Goal: Information Seeking & Learning: Find specific fact

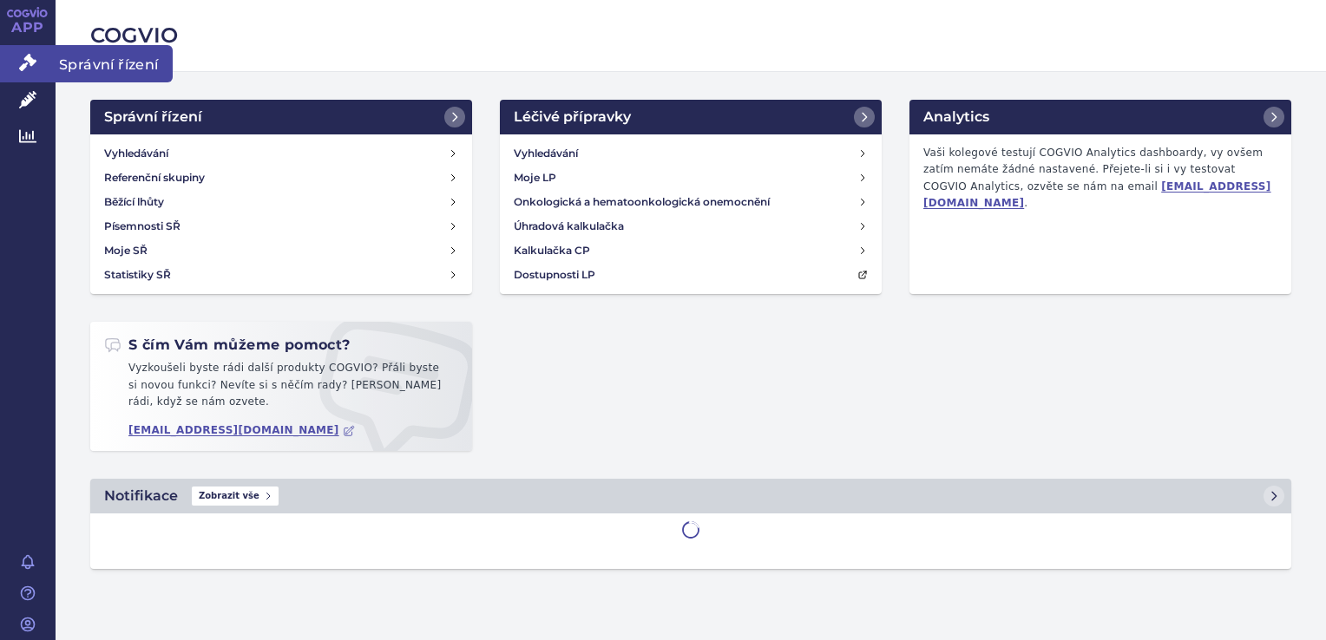
click at [22, 61] on icon at bounding box center [27, 62] width 17 height 17
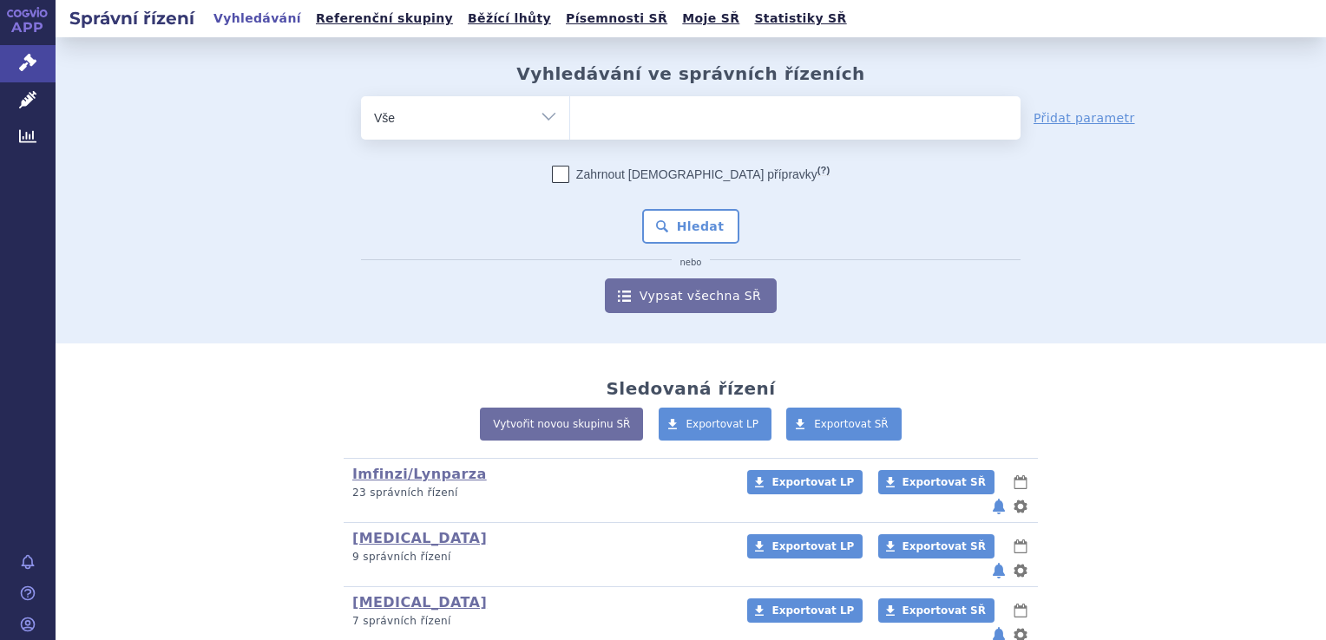
click at [844, 107] on ul at bounding box center [795, 114] width 450 height 36
click at [570, 107] on select at bounding box center [569, 116] width 1 height 43
type input "op"
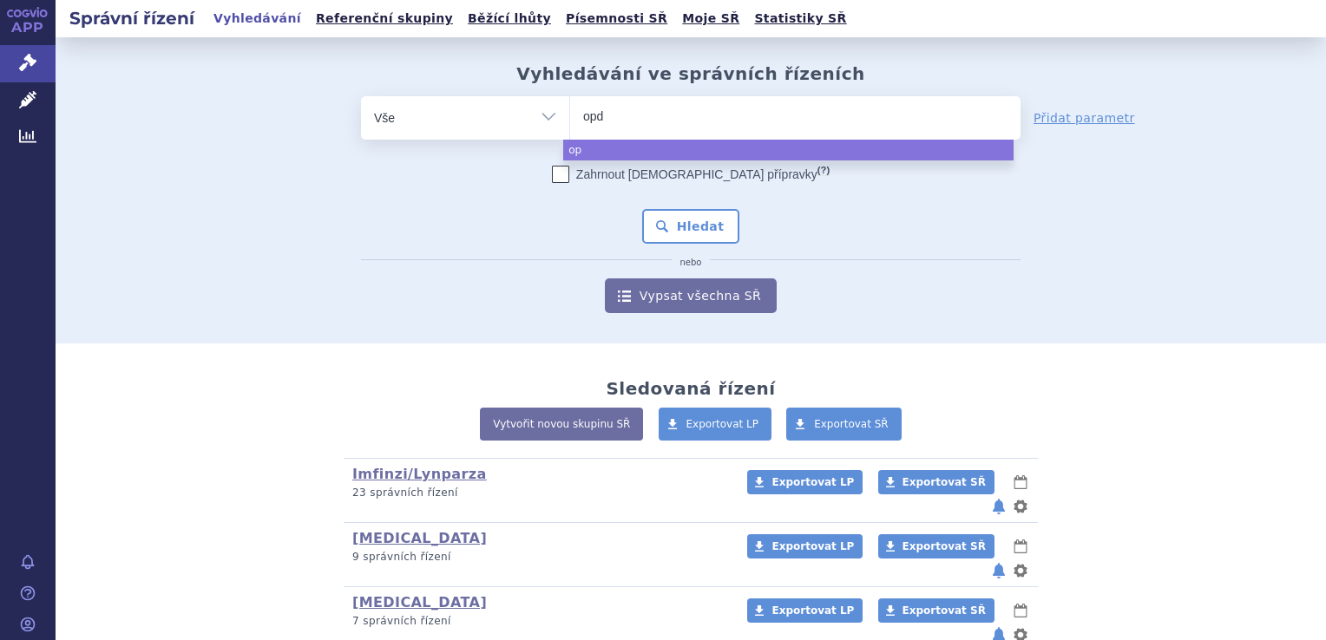
type input "opdi"
type input "[MEDICAL_DATA]"
select select "[MEDICAL_DATA]"
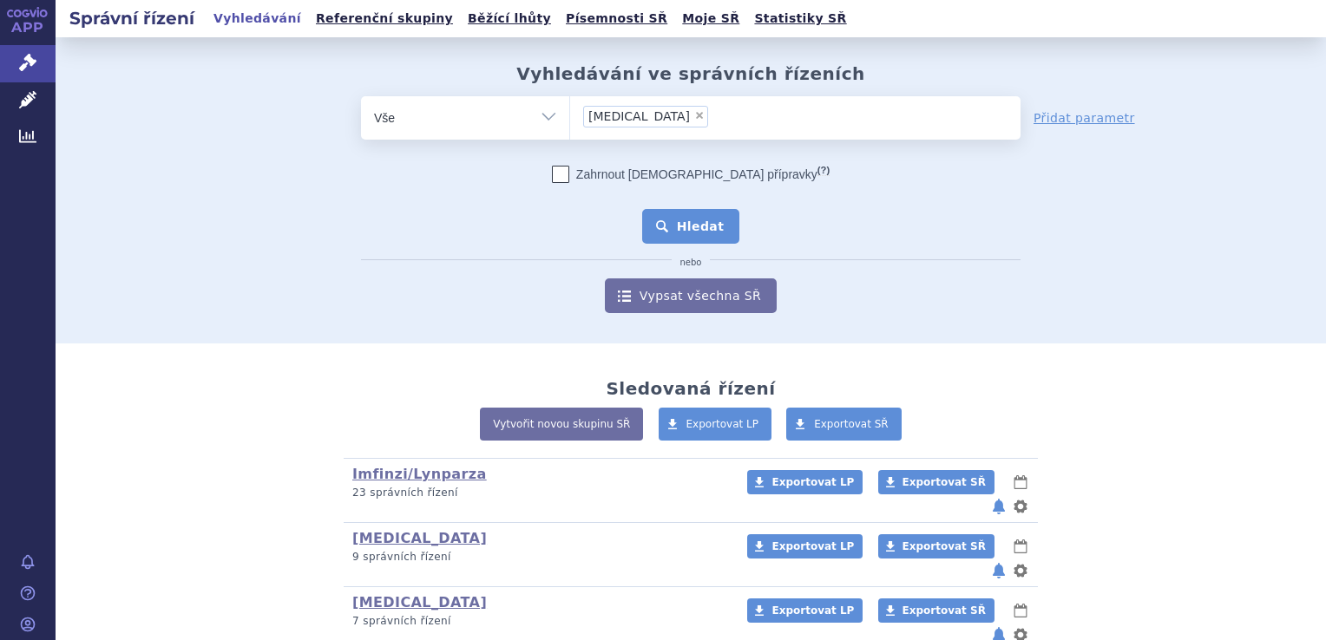
click at [670, 212] on button "Hledat" at bounding box center [691, 226] width 98 height 35
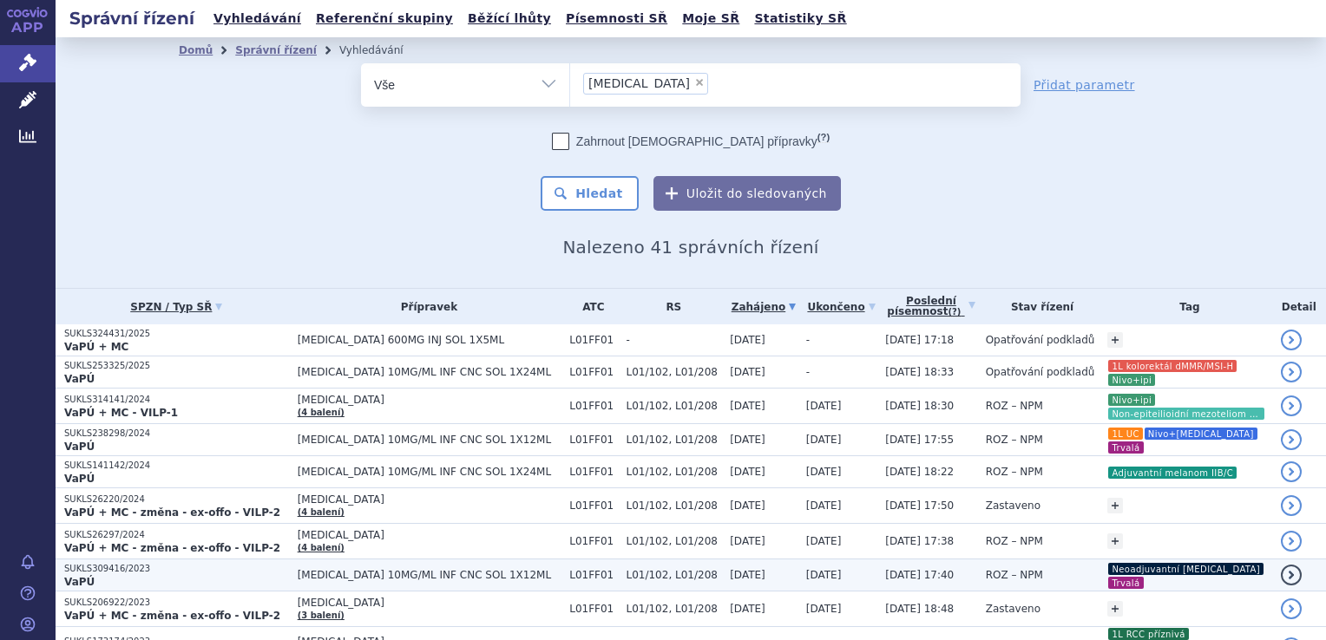
click at [986, 569] on span "ROZ – NPM" at bounding box center [1014, 575] width 57 height 12
